Goal: Task Accomplishment & Management: Complete application form

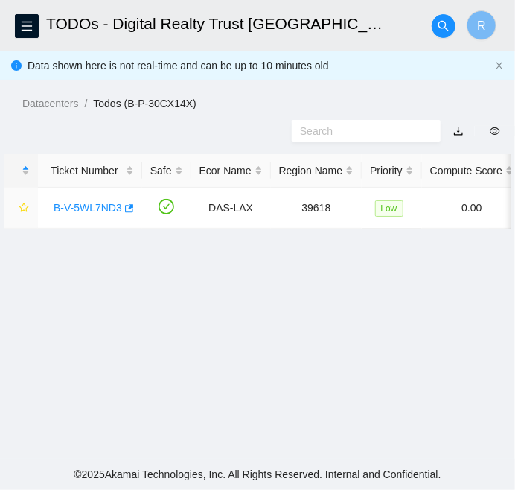
scroll to position [451, 0]
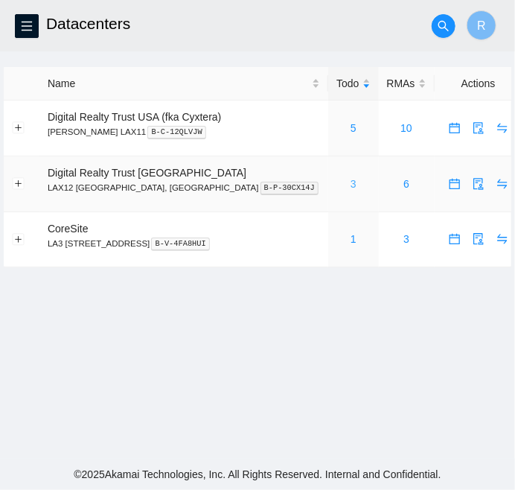
click at [351, 185] on link "3" at bounding box center [354, 184] width 6 height 12
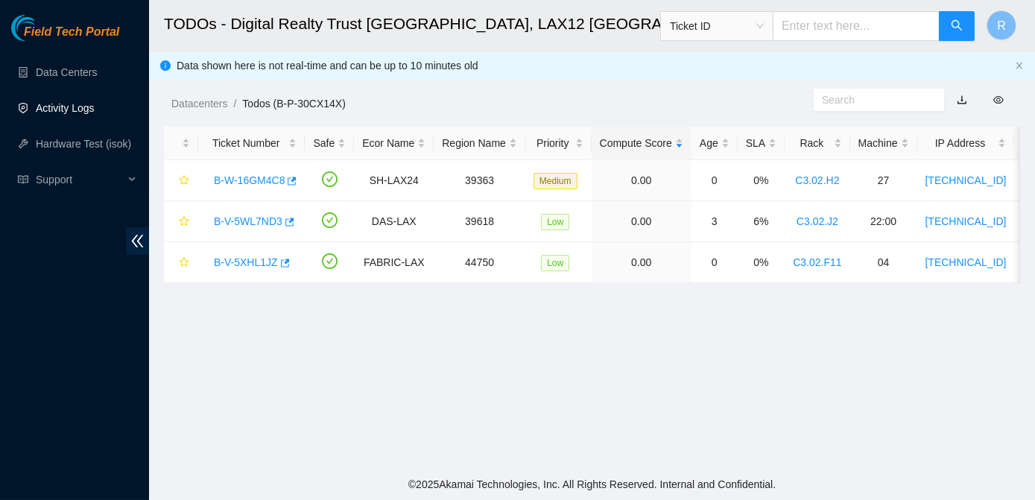
click at [73, 109] on link "Activity Logs" at bounding box center [65, 108] width 59 height 12
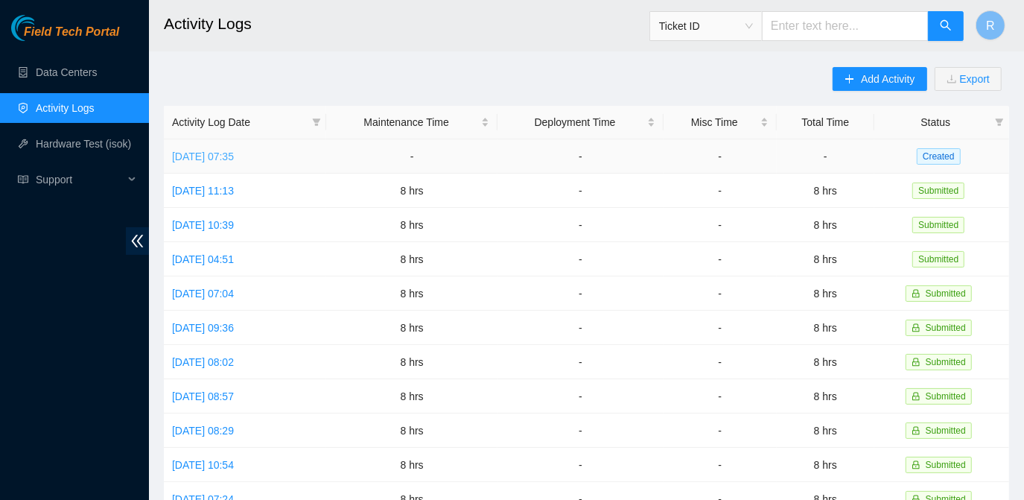
click at [216, 156] on link "[DATE] 07:35" at bounding box center [203, 156] width 62 height 12
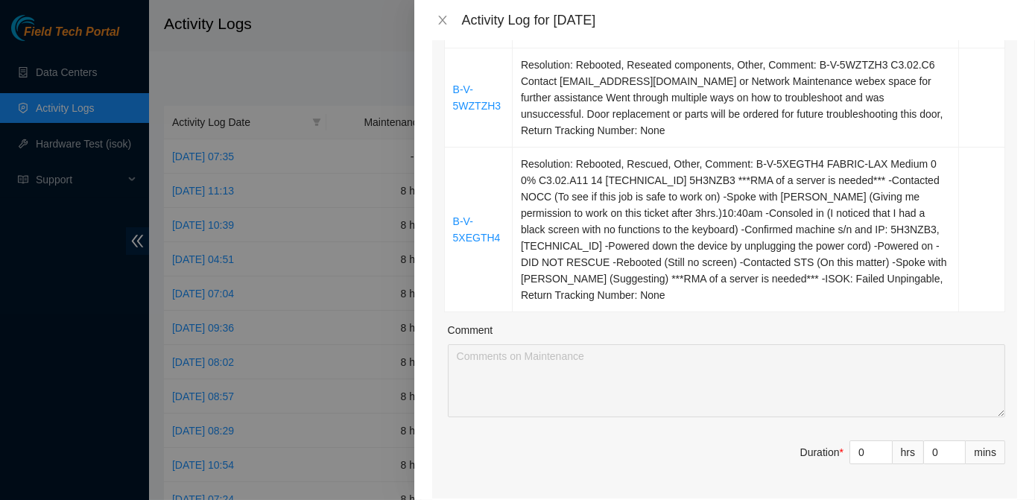
scroll to position [901, 0]
drag, startPoint x: 853, startPoint y: 436, endPoint x: 830, endPoint y: 440, distance: 23.4
click at [830, 441] on span "Duration * 0 hrs 0 mins" at bounding box center [724, 462] width 561 height 42
type input "8"
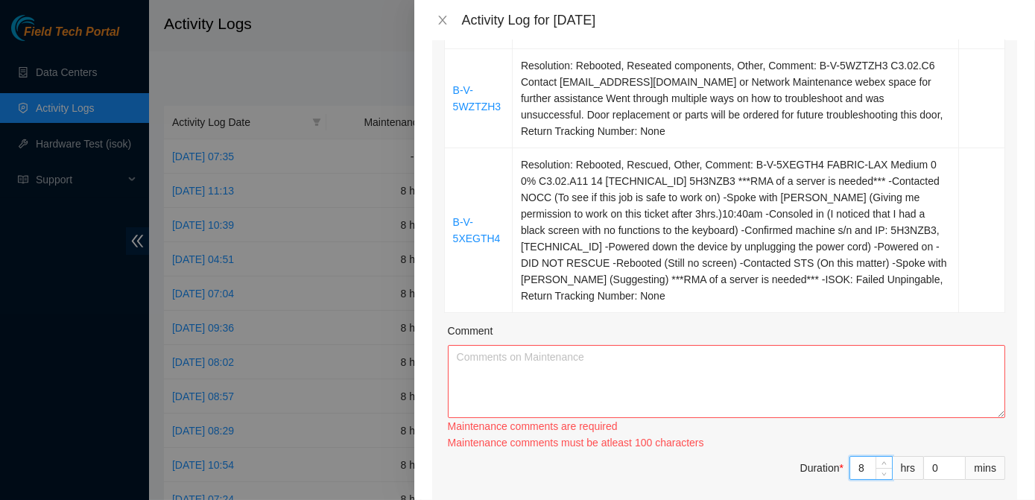
type input "8"
click at [485, 345] on textarea "Comment" at bounding box center [726, 381] width 557 height 73
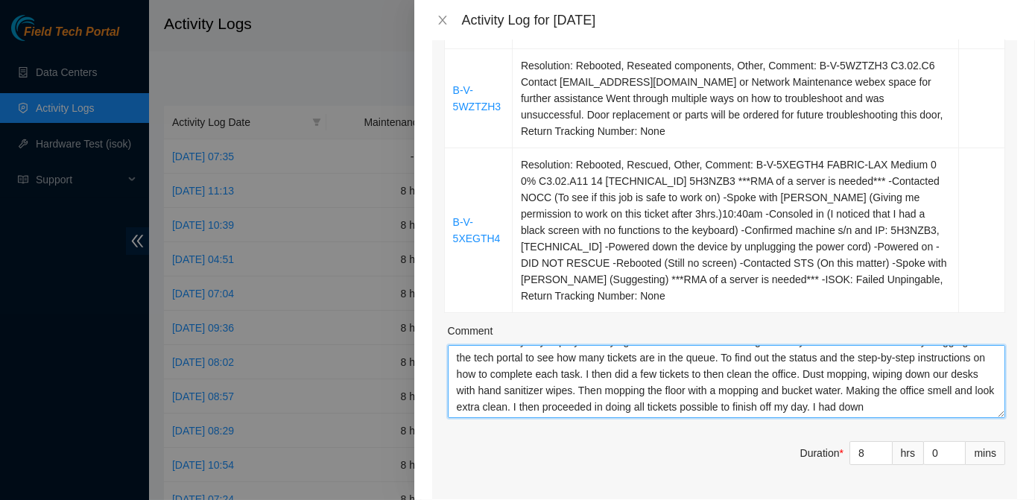
scroll to position [28, 0]
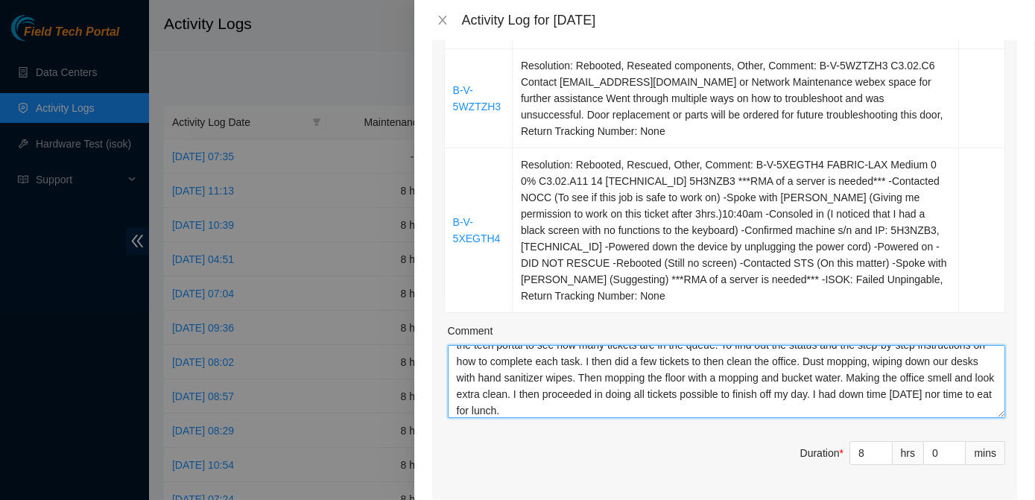
click at [677, 390] on textarea "I started off my day in prayer. Praying for the whole team. Wishing for everyon…" at bounding box center [726, 381] width 557 height 73
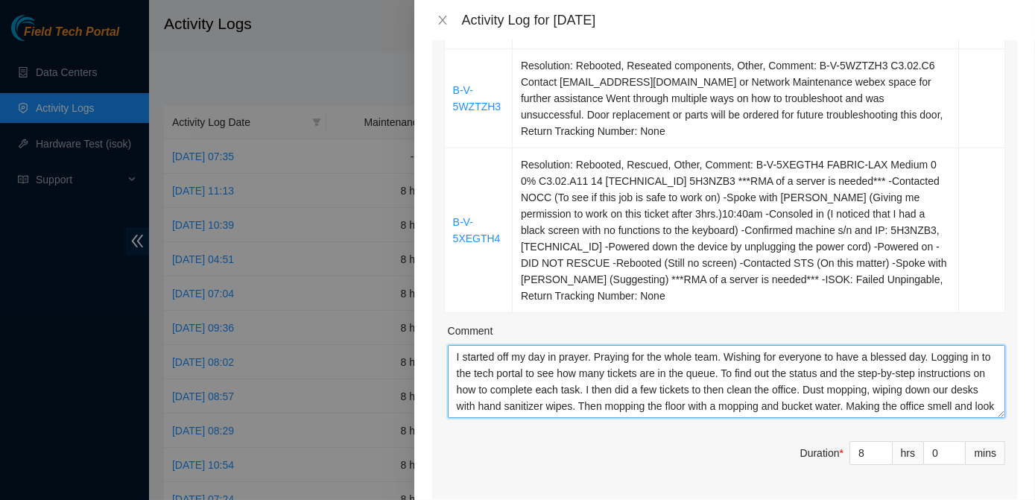
scroll to position [32, 0]
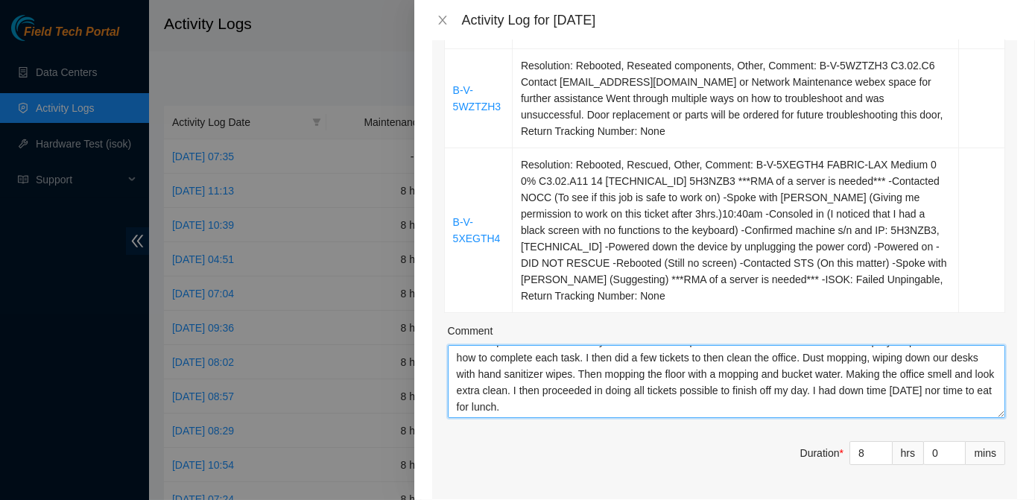
click at [895, 358] on textarea "I started off my day in prayer. Praying for the whole team. Wishing for everyon…" at bounding box center [726, 381] width 557 height 73
click at [682, 388] on textarea "I started off my day in prayer. Praying for the whole team. Wishing for everyon…" at bounding box center [726, 381] width 557 height 73
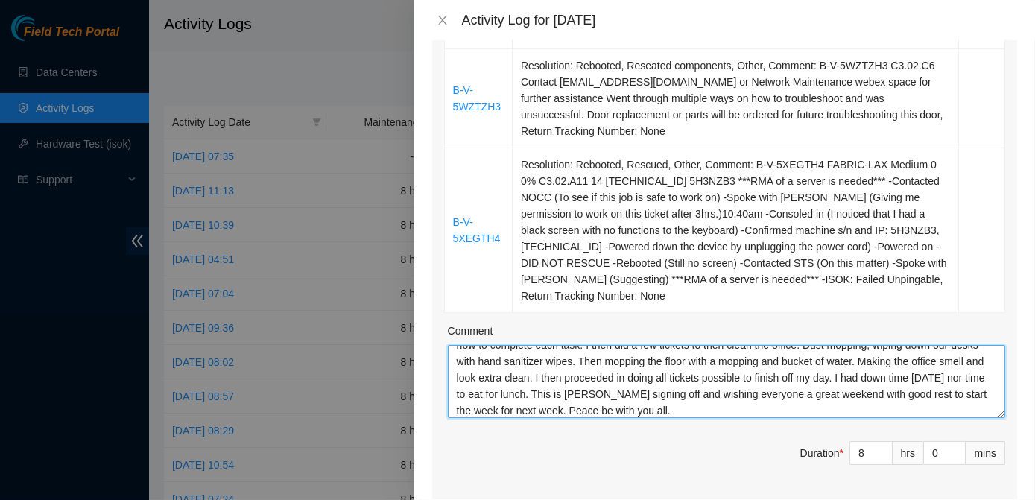
click at [841, 393] on textarea "I started off my day in prayer. Praying for the whole team. Wishing for everyon…" at bounding box center [726, 381] width 557 height 73
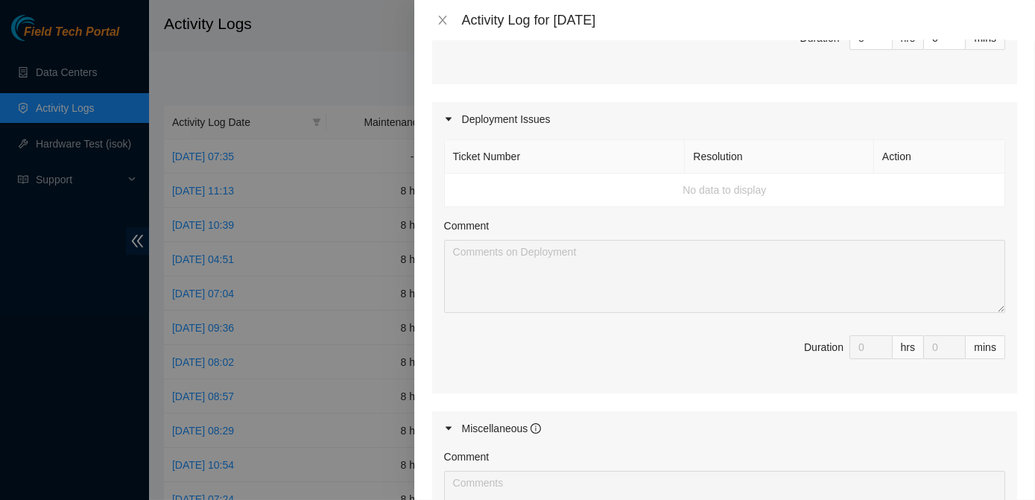
scroll to position [1576, 0]
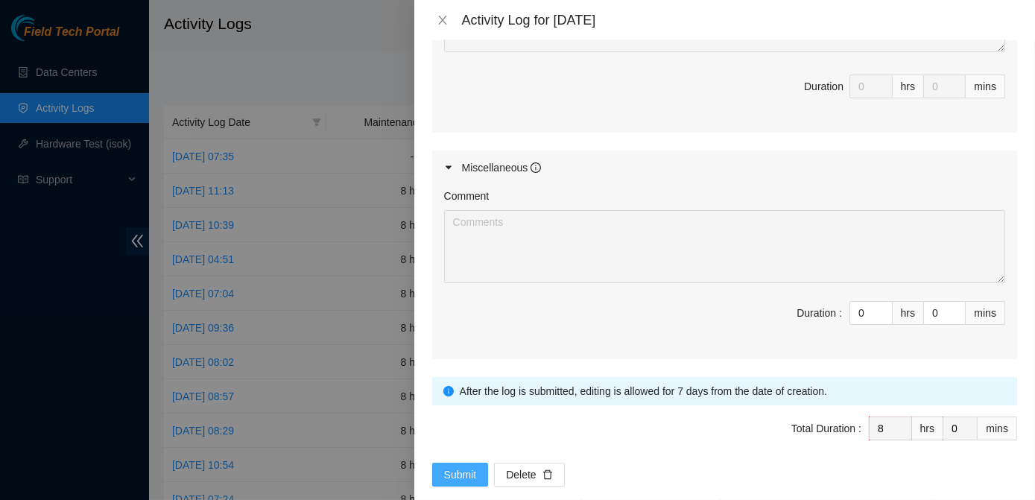
type textarea "I started off my day in prayer. Praying for the whole team. Wishing for everyon…"
click at [454, 466] on span "Submit" at bounding box center [460, 474] width 33 height 16
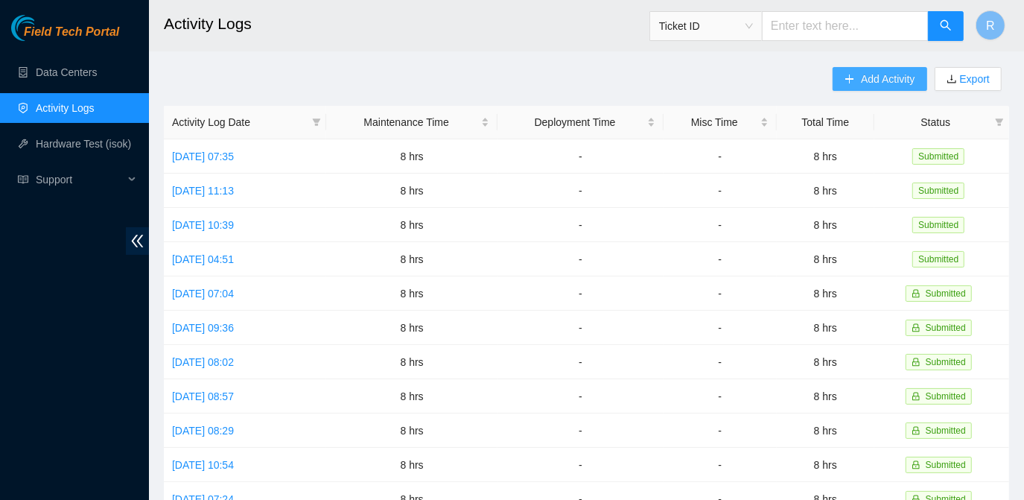
click at [893, 73] on span "Add Activity" at bounding box center [888, 79] width 54 height 16
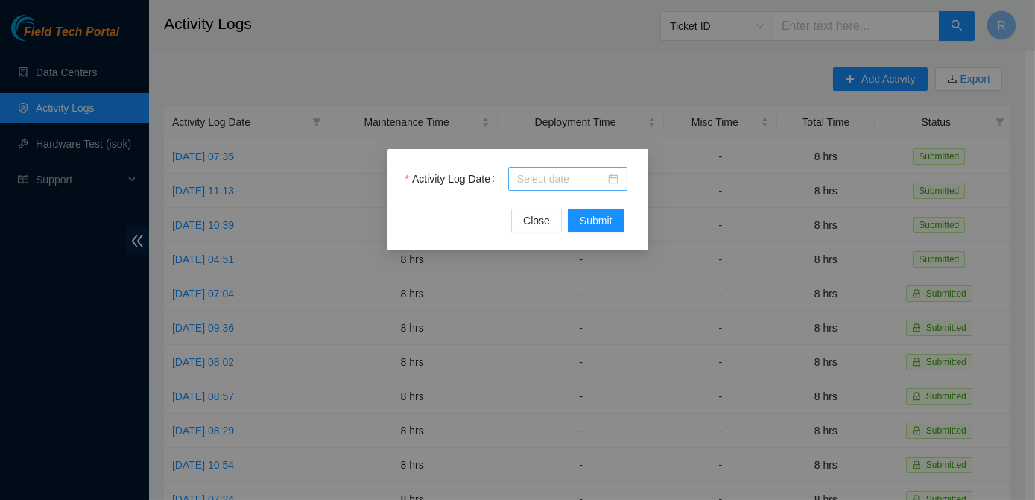
click at [613, 174] on div at bounding box center [567, 179] width 101 height 16
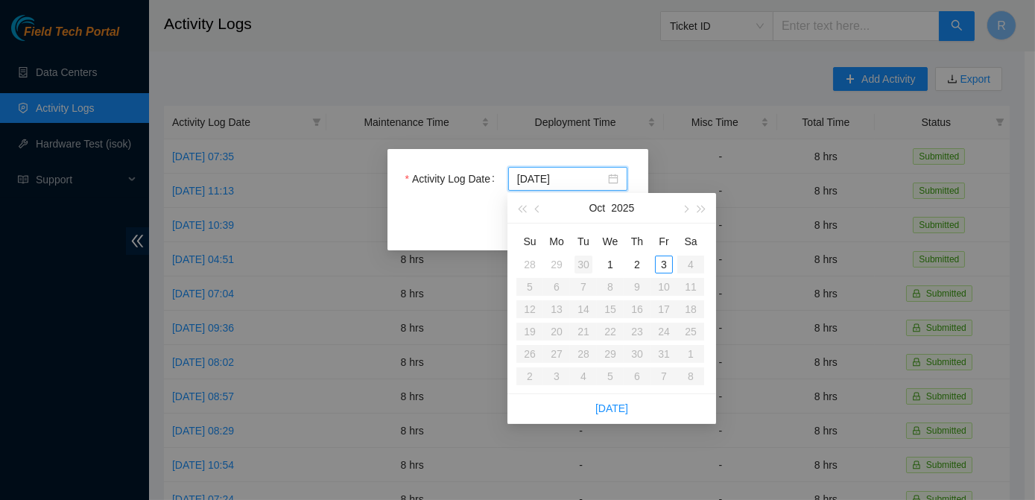
type input "[DATE]"
click at [584, 265] on div "30" at bounding box center [583, 264] width 18 height 18
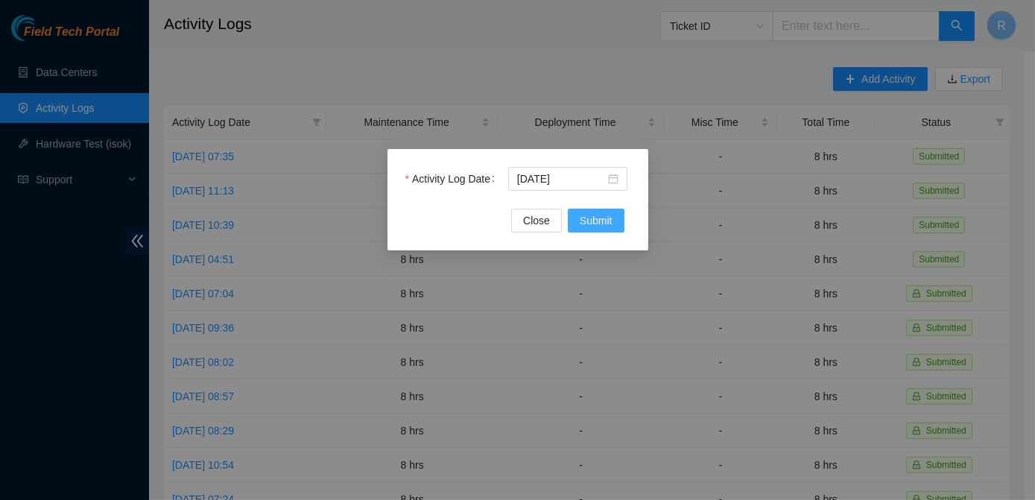
click at [600, 223] on span "Submit" at bounding box center [595, 220] width 33 height 16
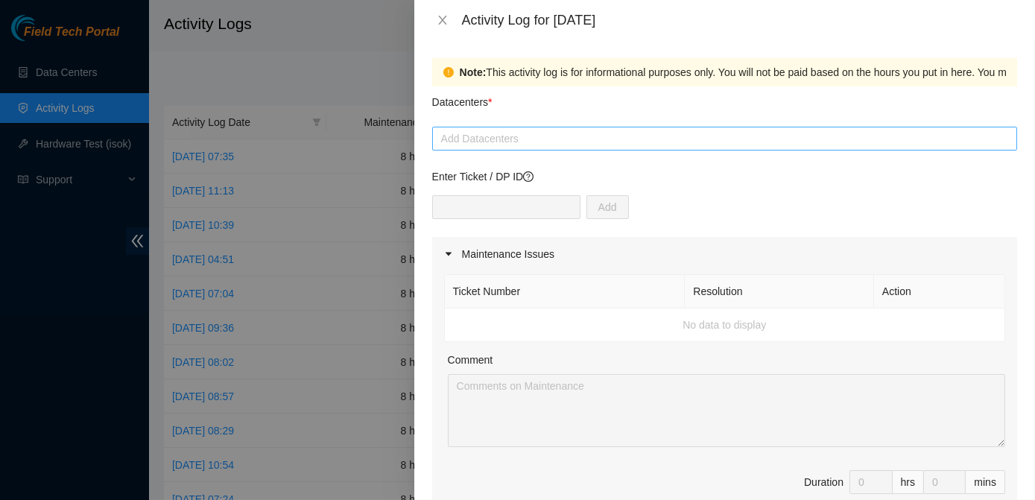
click at [588, 136] on div at bounding box center [724, 139] width 577 height 18
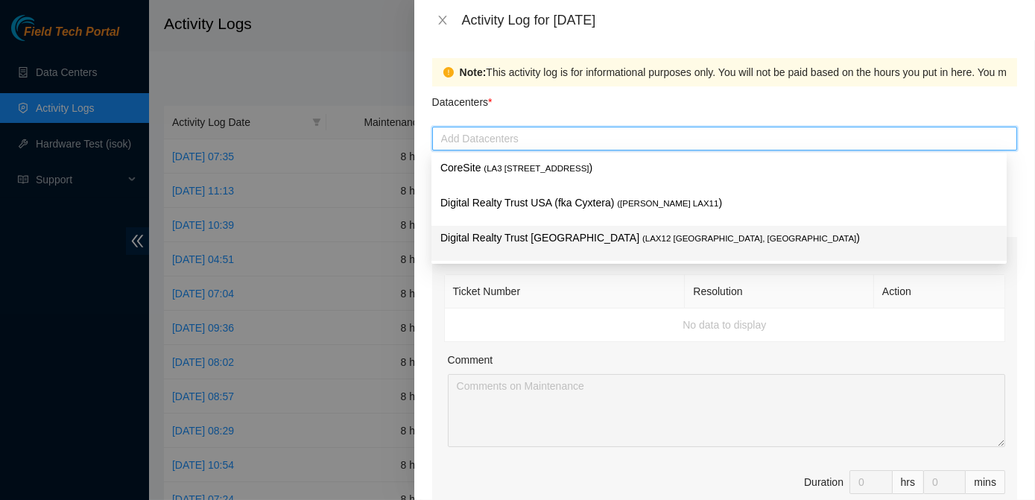
click at [642, 239] on span "( LAX12 [GEOGRAPHIC_DATA], [GEOGRAPHIC_DATA]" at bounding box center [749, 238] width 214 height 9
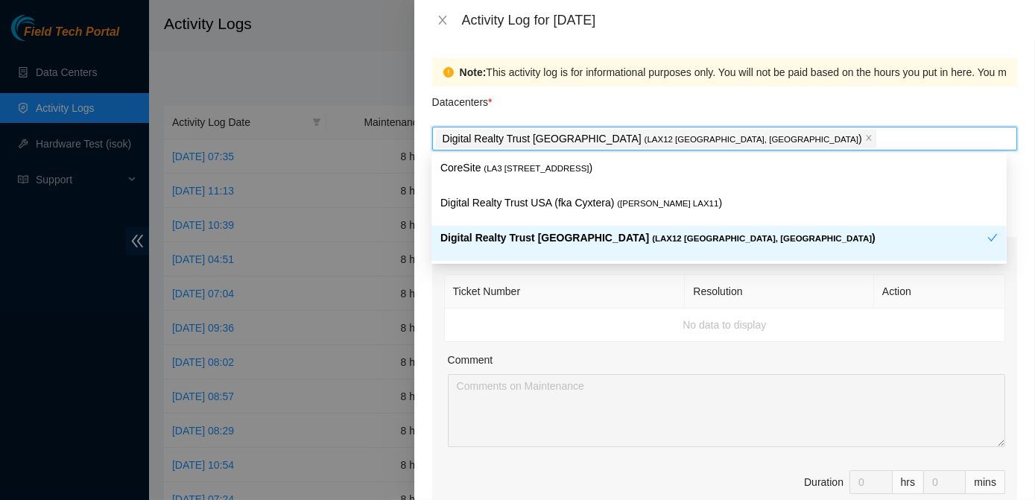
click at [1011, 288] on div "Note: This activity log is for informational purposes only. You will not be pai…" at bounding box center [724, 270] width 620 height 460
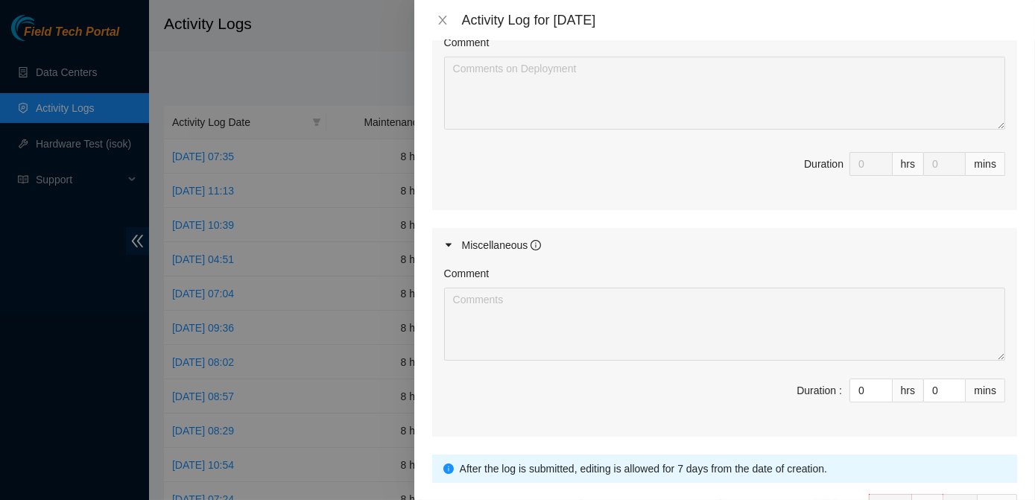
scroll to position [717, 0]
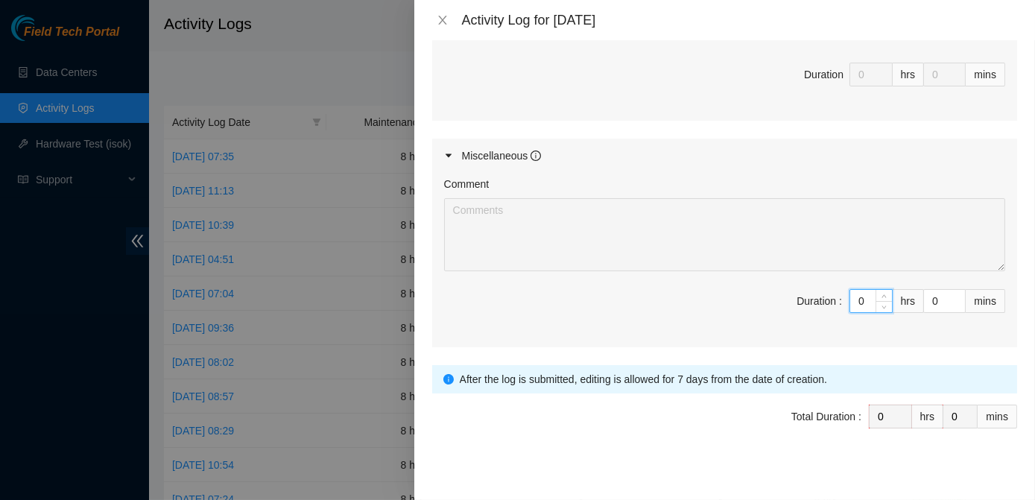
drag, startPoint x: 859, startPoint y: 299, endPoint x: 844, endPoint y: 303, distance: 15.6
click at [850, 303] on input "0" at bounding box center [871, 301] width 42 height 22
type input "8"
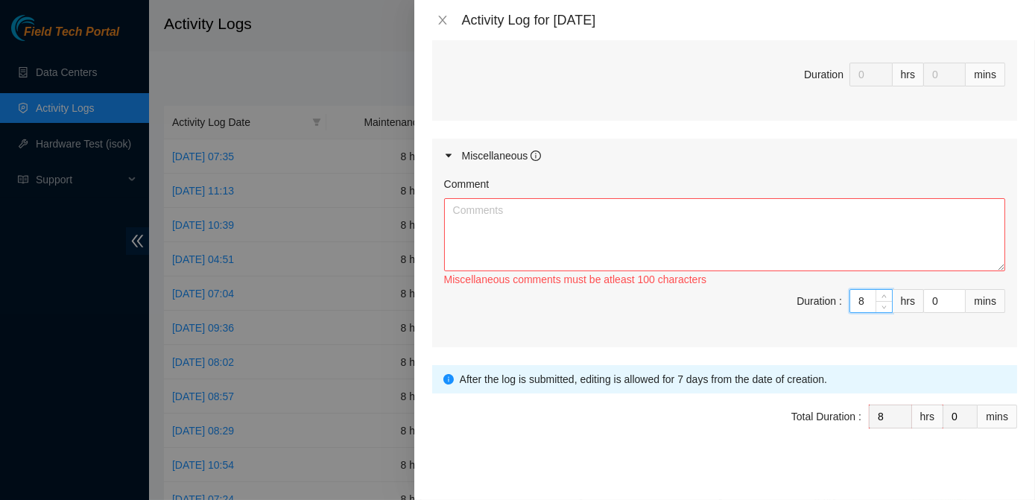
type input "8"
click at [631, 217] on textarea "Comment" at bounding box center [724, 234] width 561 height 73
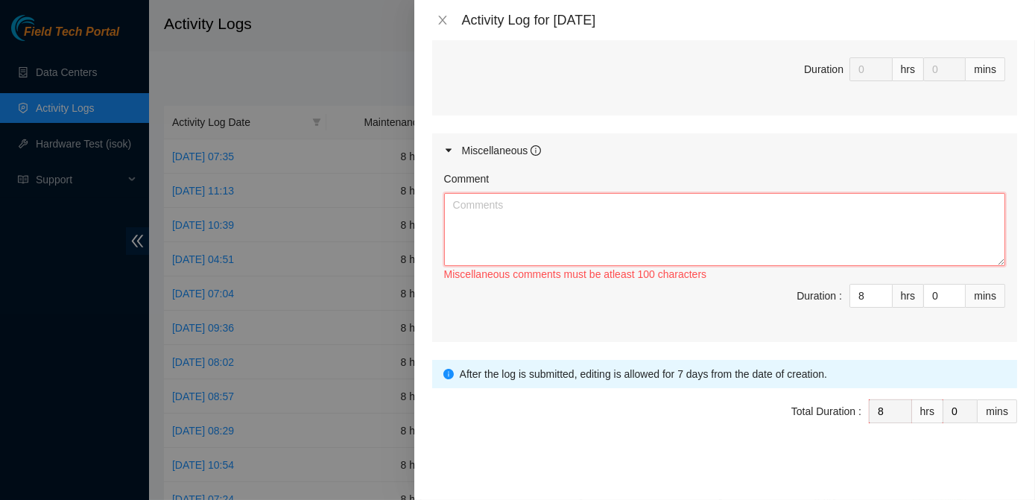
scroll to position [722, 0]
click at [492, 197] on textarea "Comment" at bounding box center [724, 229] width 561 height 73
paste textarea "**********"
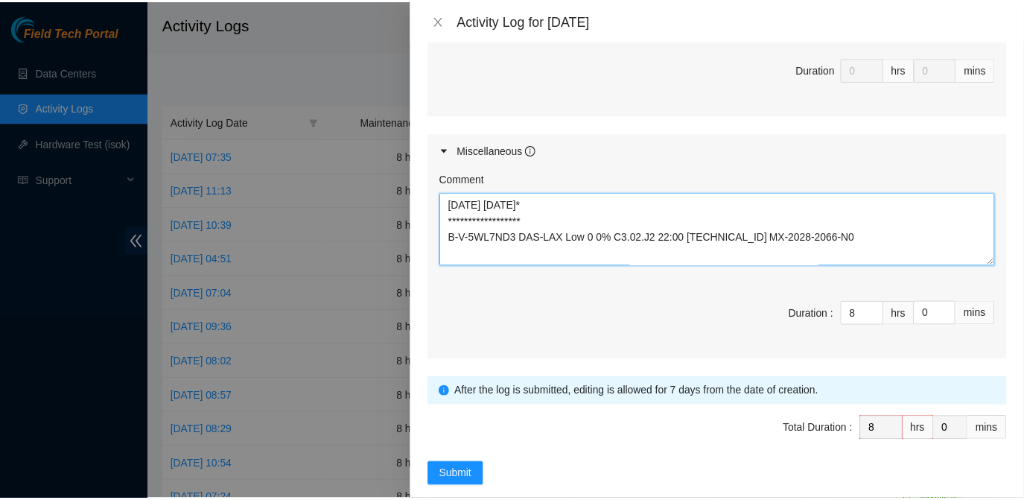
scroll to position [454, 0]
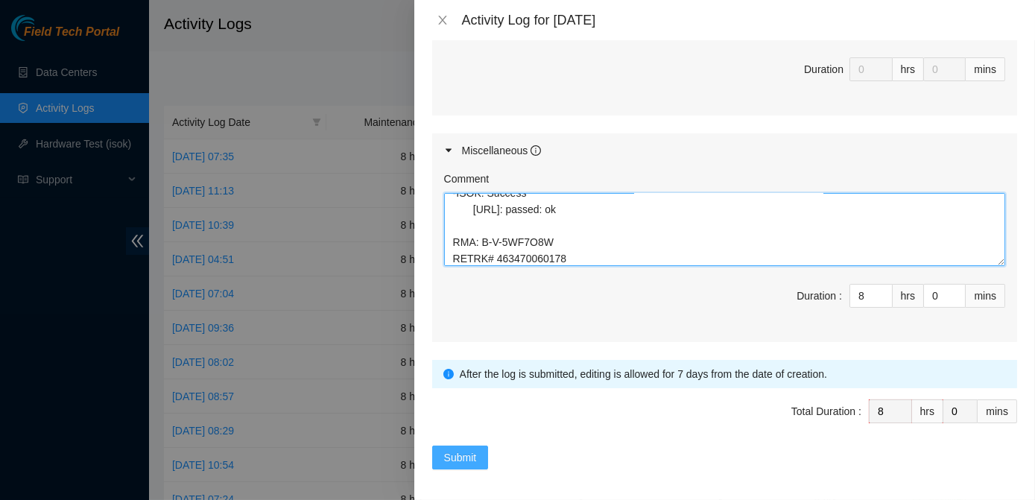
type textarea "**********"
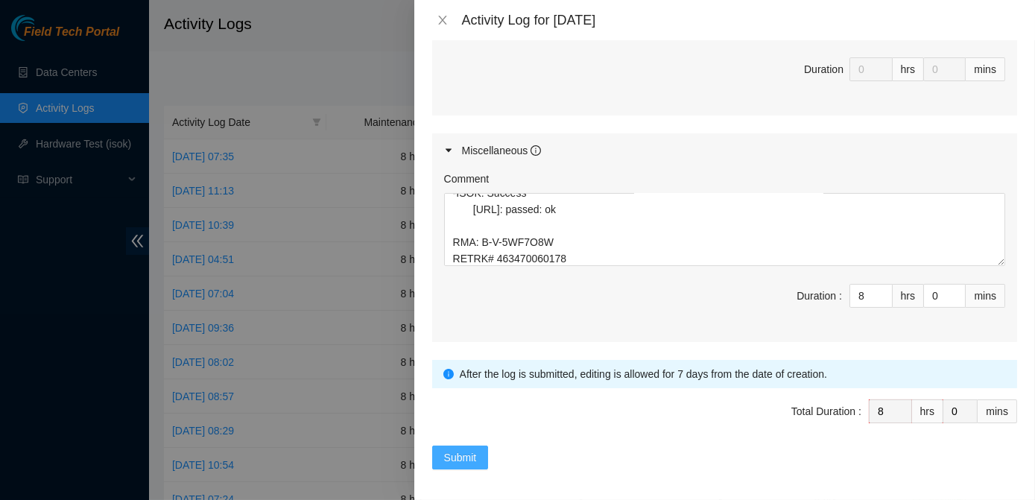
click at [449, 456] on span "Submit" at bounding box center [460, 457] width 33 height 16
